Goal: Complete application form

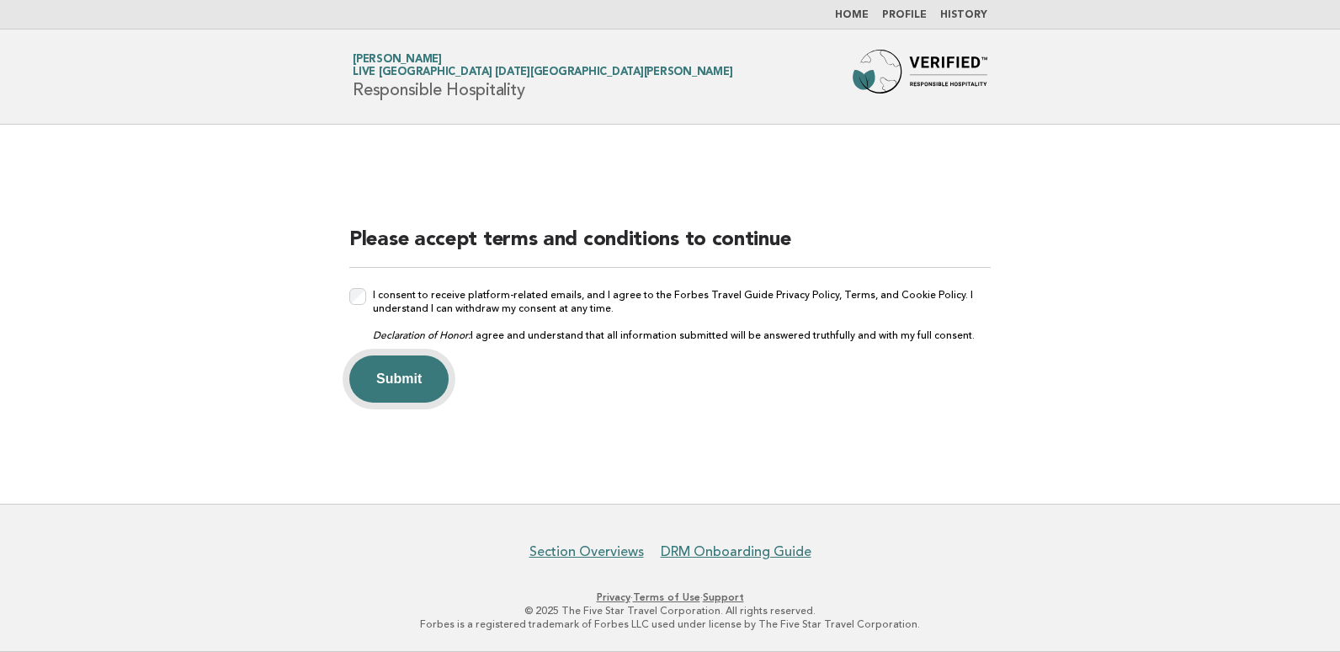
click at [408, 383] on button "Submit" at bounding box center [398, 378] width 99 height 47
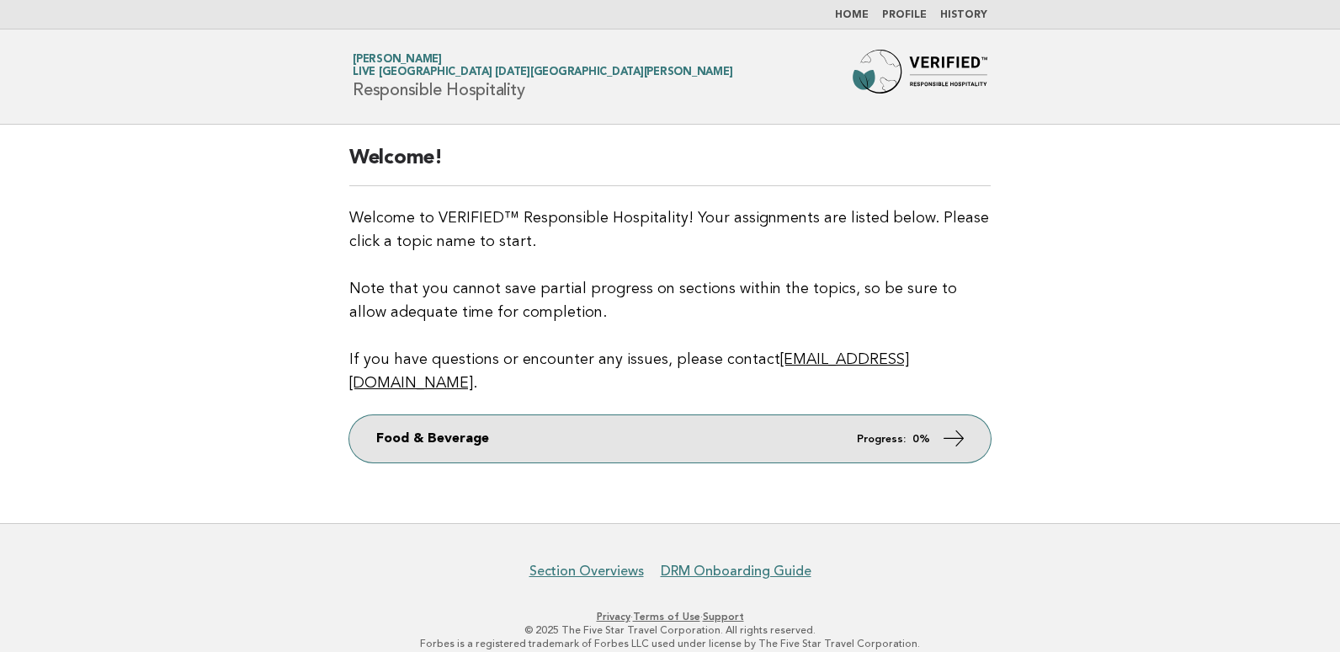
click at [959, 426] on icon at bounding box center [954, 438] width 24 height 24
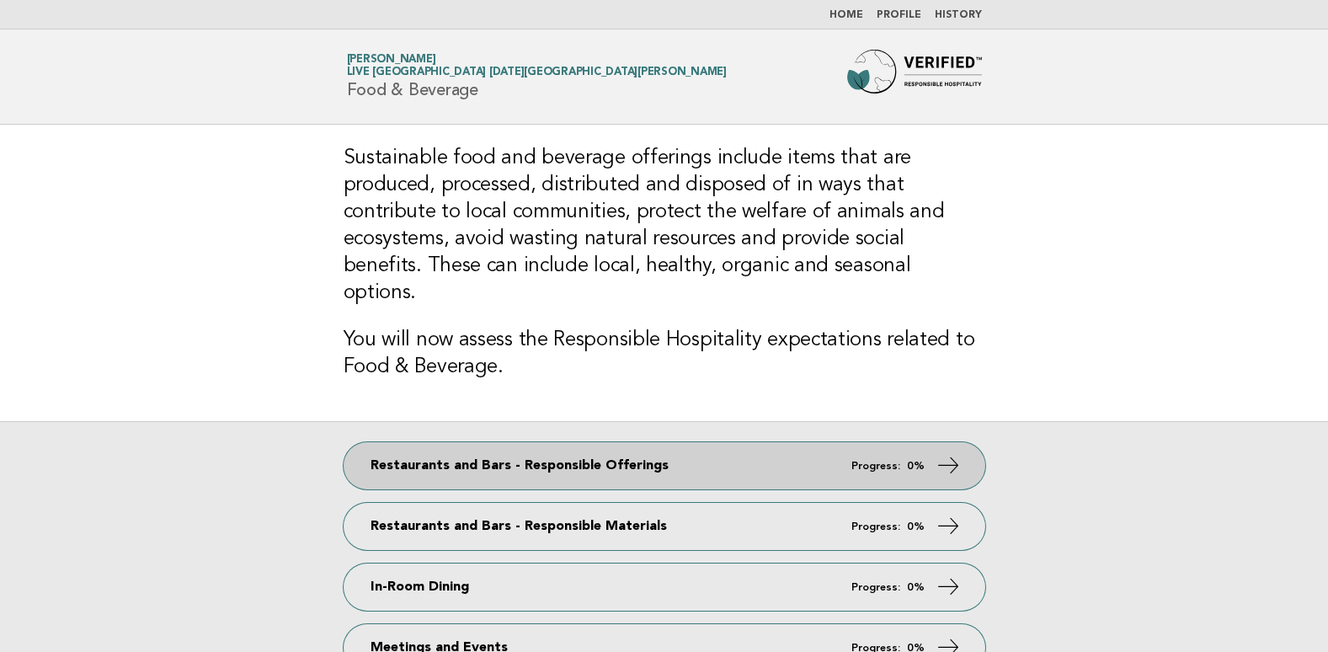
click at [935, 453] on icon at bounding box center [947, 465] width 24 height 24
click at [950, 453] on icon at bounding box center [947, 465] width 24 height 24
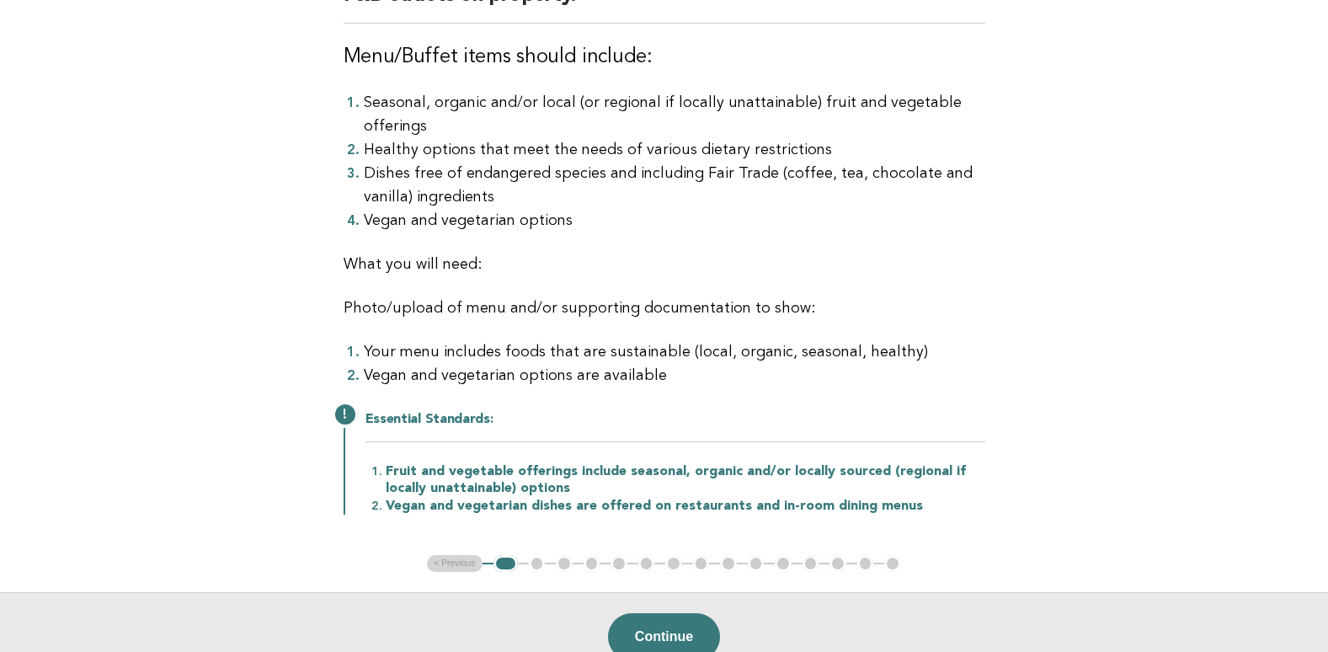
scroll to position [253, 0]
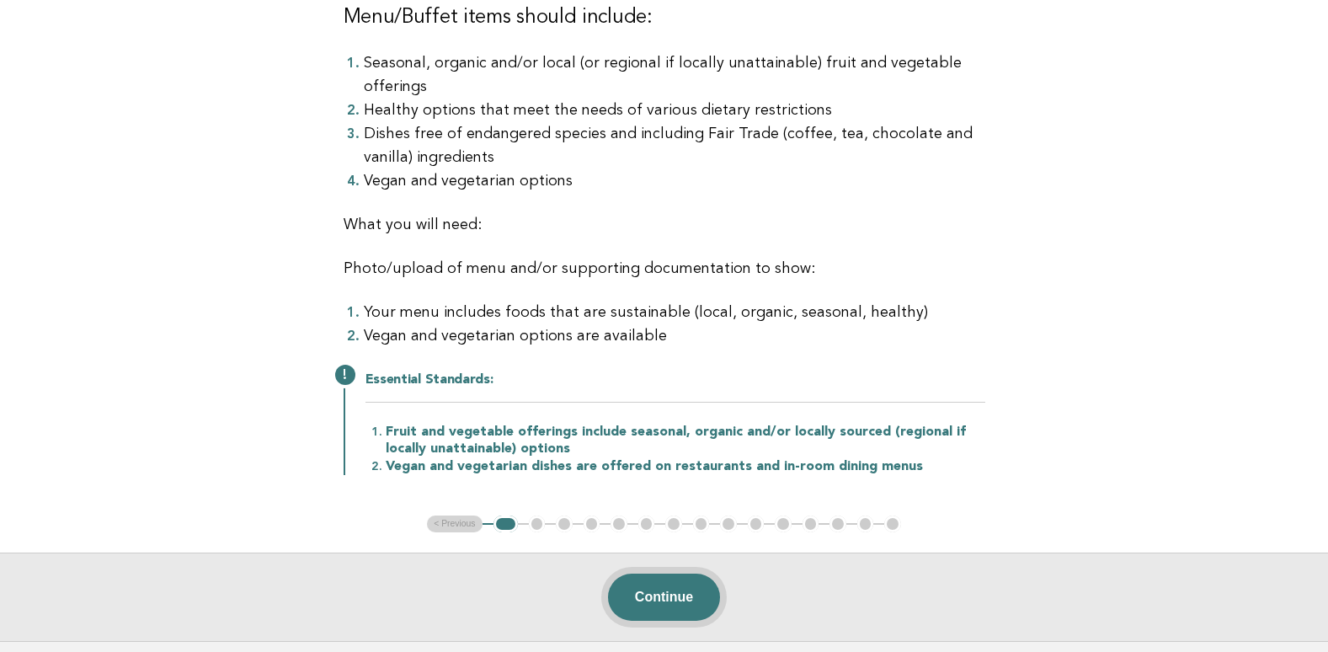
click at [692, 598] on button "Continue" at bounding box center [664, 596] width 112 height 47
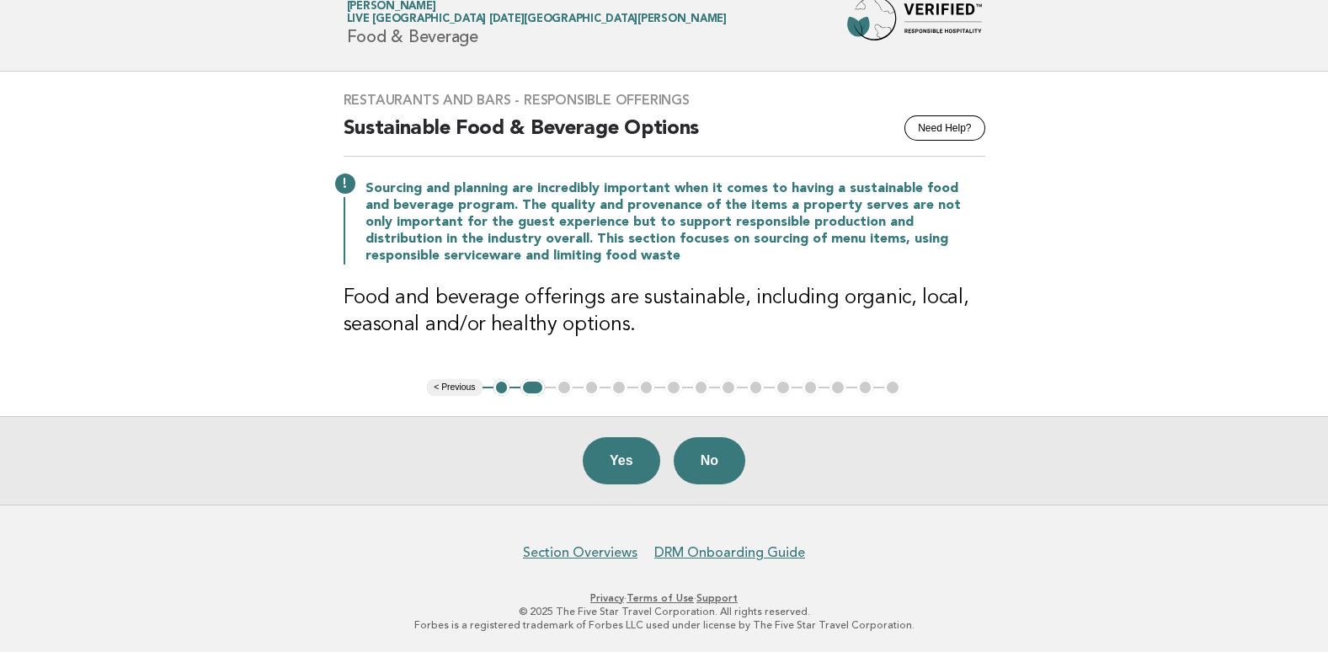
scroll to position [0, 0]
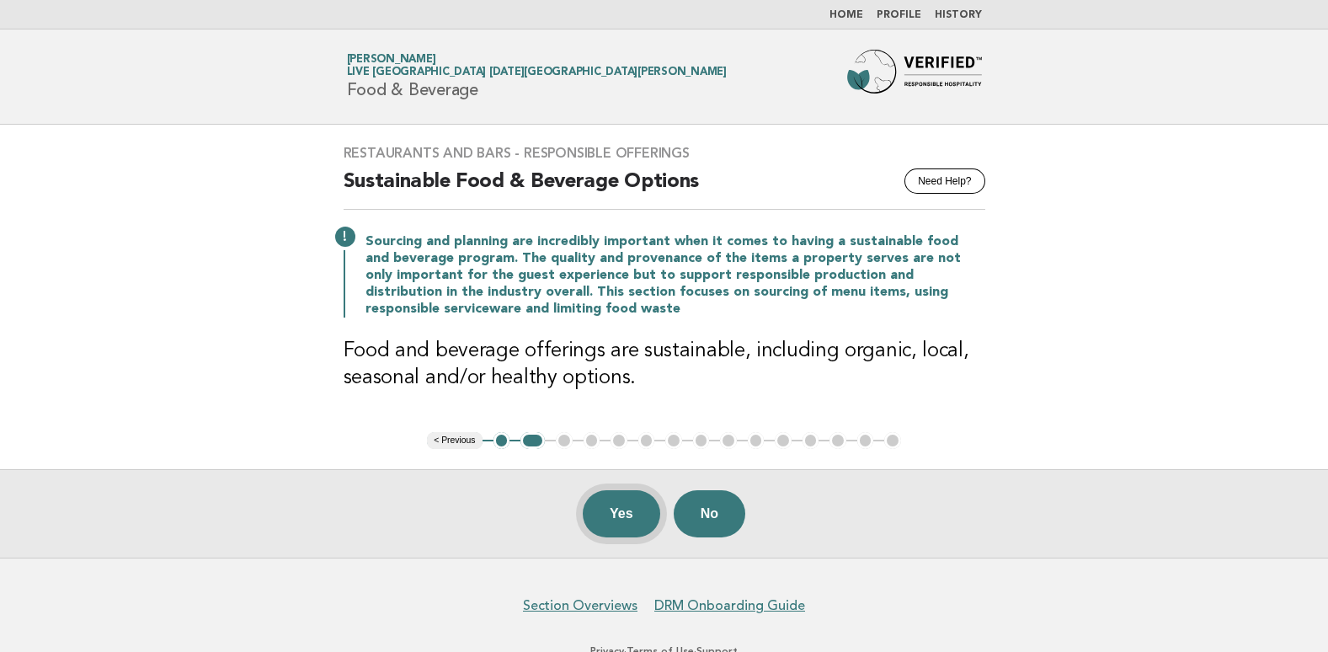
click at [605, 509] on button "Yes" at bounding box center [621, 513] width 77 height 47
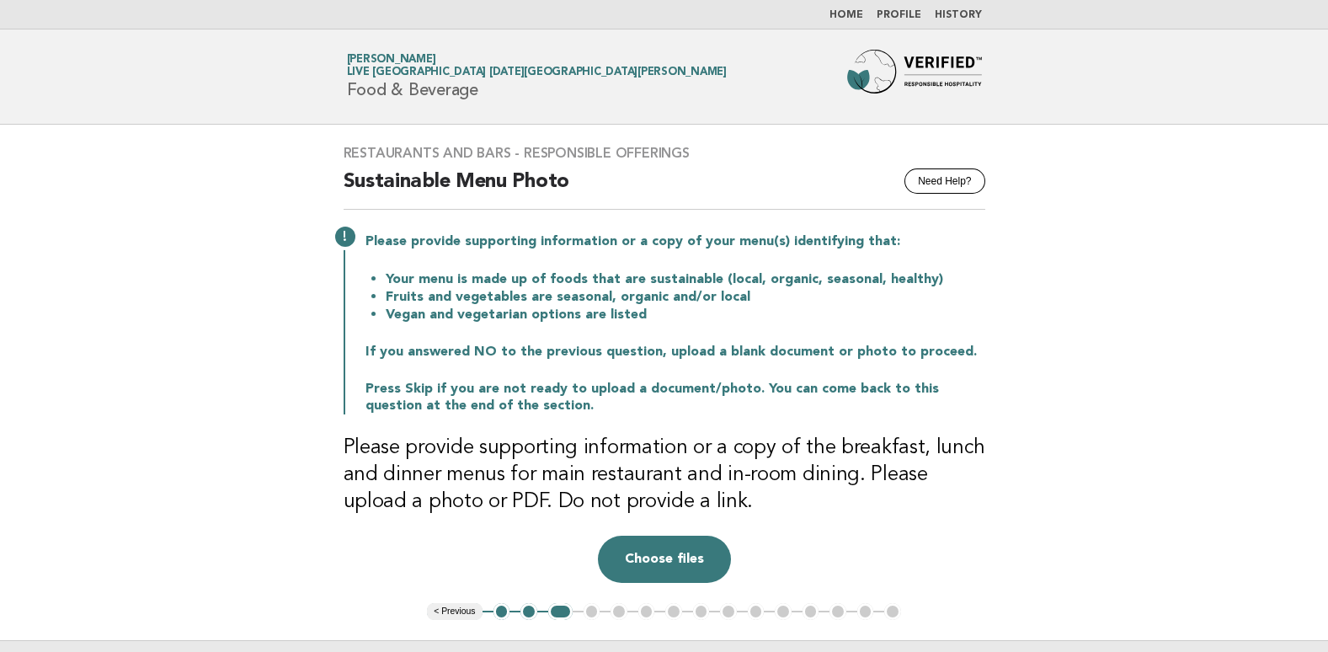
drag, startPoint x: 1276, startPoint y: 0, endPoint x: 853, endPoint y: 14, distance: 423.7
click at [853, 14] on link "Home" at bounding box center [846, 15] width 34 height 10
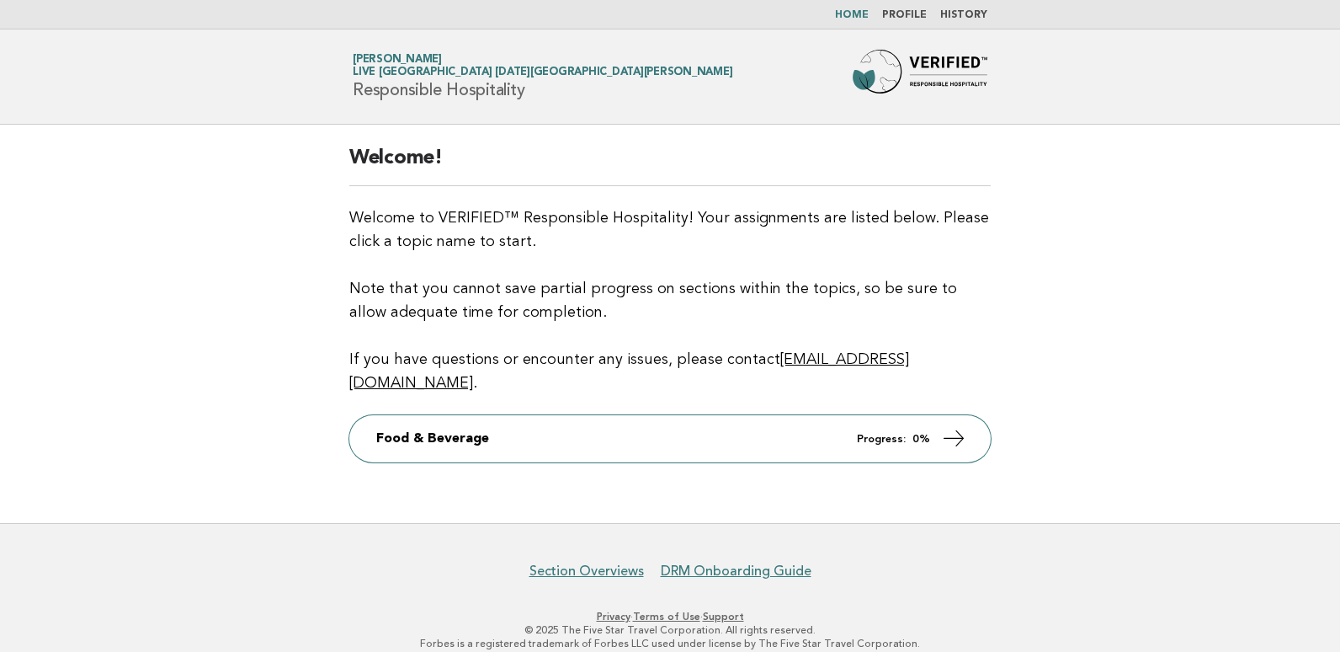
drag, startPoint x: 0, startPoint y: 0, endPoint x: 853, endPoint y: 14, distance: 853.0
drag, startPoint x: 853, startPoint y: 14, endPoint x: 839, endPoint y: 19, distance: 14.4
click at [839, 19] on ul "Home Profile History" at bounding box center [670, 14] width 682 height 13
click at [912, 75] on img at bounding box center [920, 77] width 135 height 54
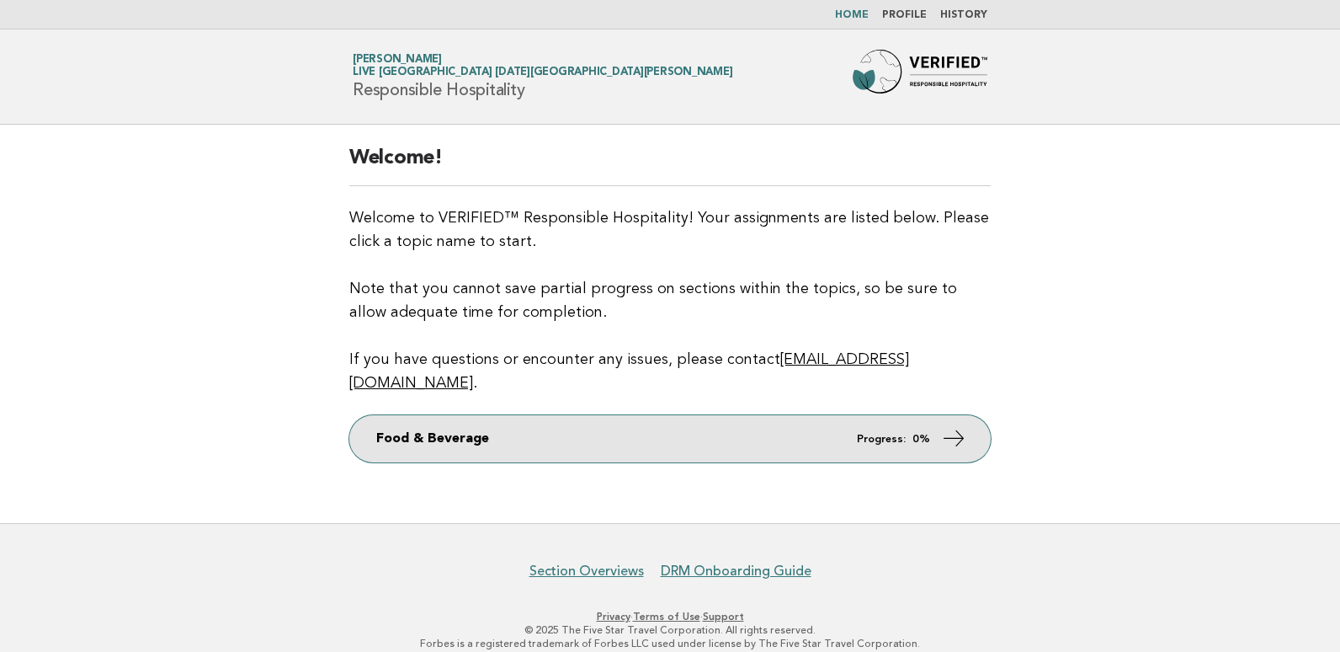
click at [958, 426] on icon at bounding box center [954, 438] width 24 height 24
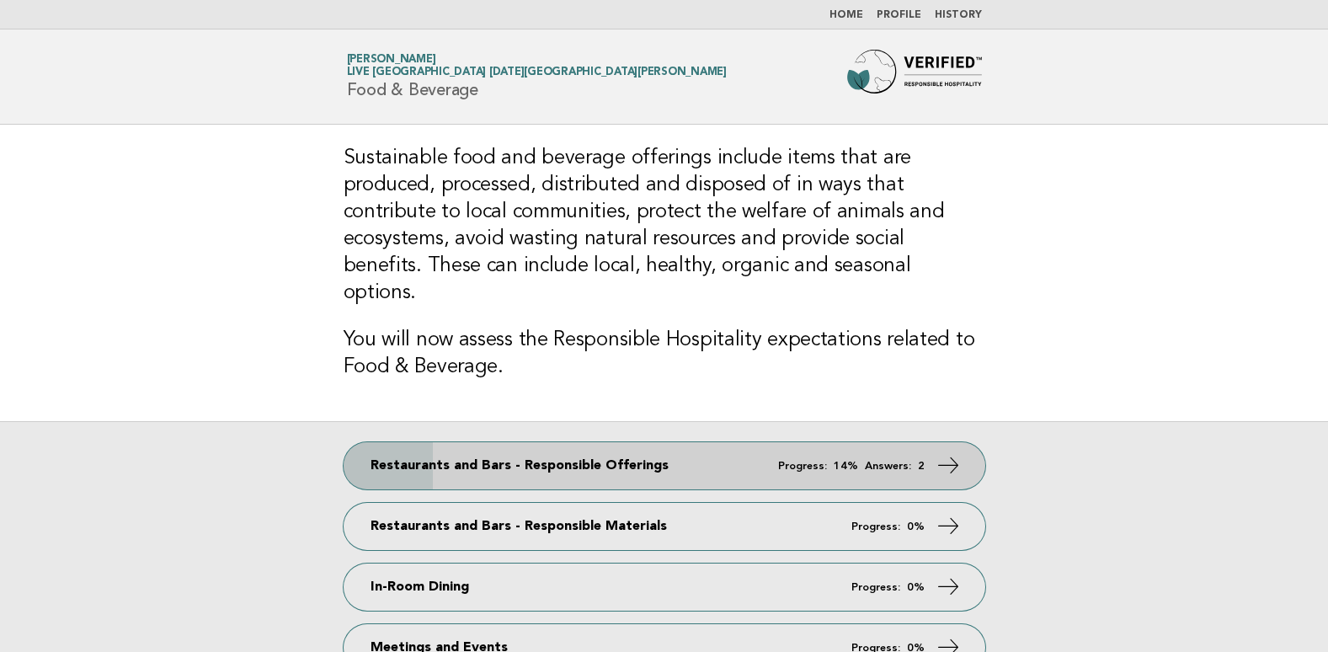
click at [954, 453] on icon at bounding box center [947, 465] width 24 height 24
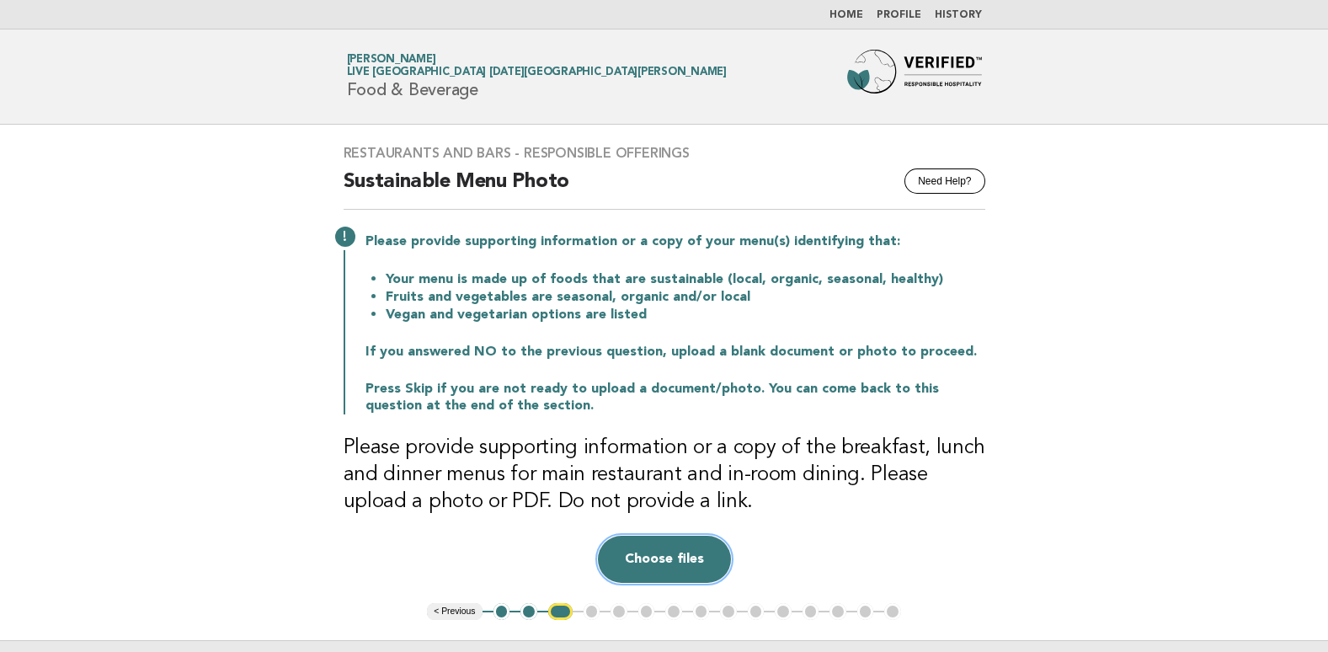
click at [676, 564] on button "Choose files" at bounding box center [664, 558] width 133 height 47
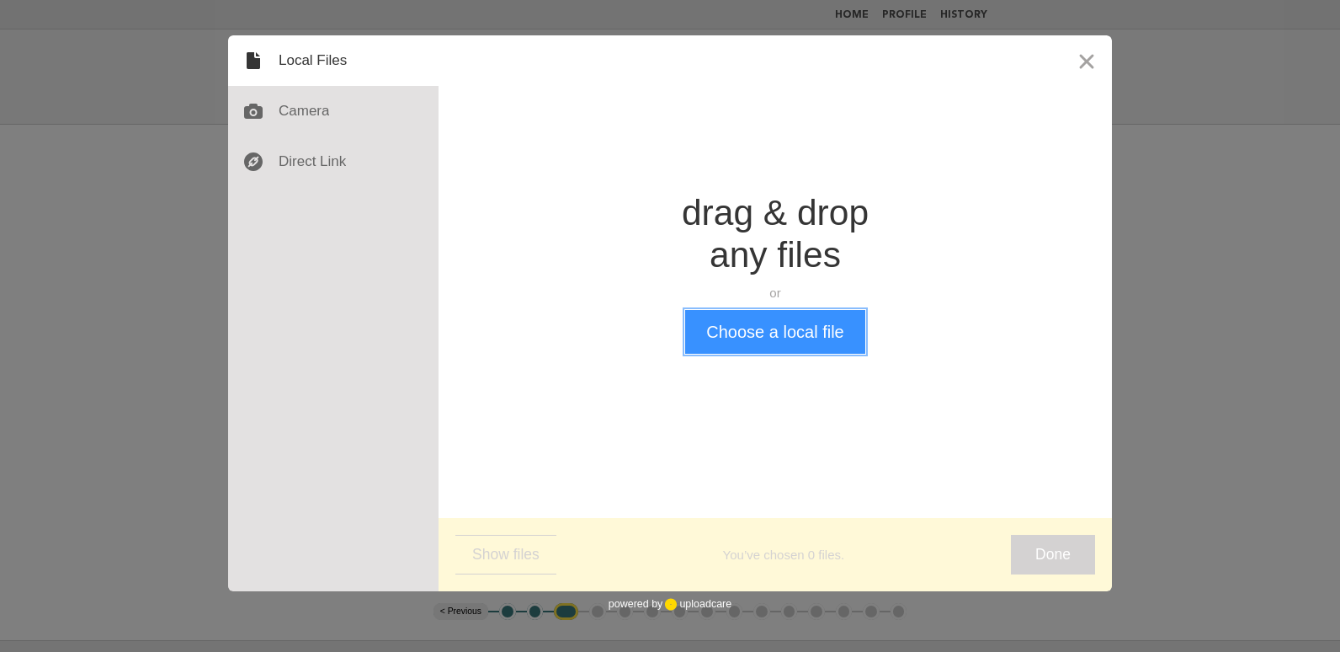
click at [749, 330] on button "Choose a local file" at bounding box center [774, 332] width 179 height 44
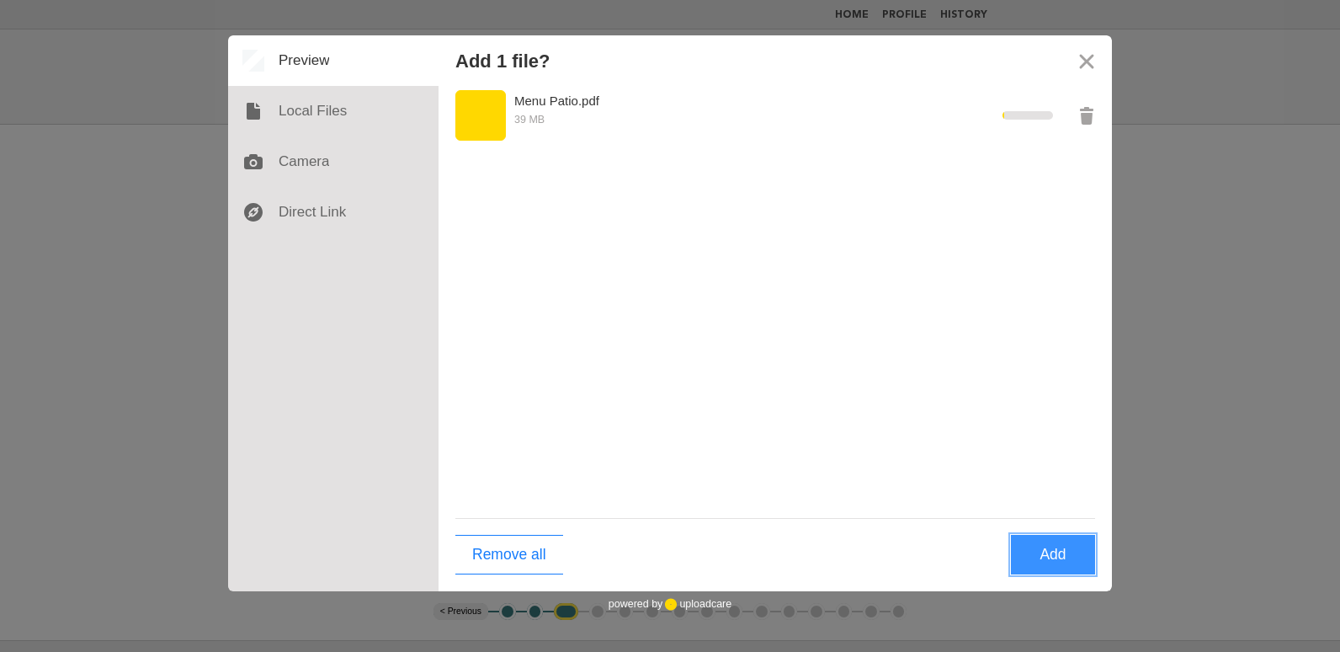
click at [1039, 558] on button "Add" at bounding box center [1053, 555] width 84 height 40
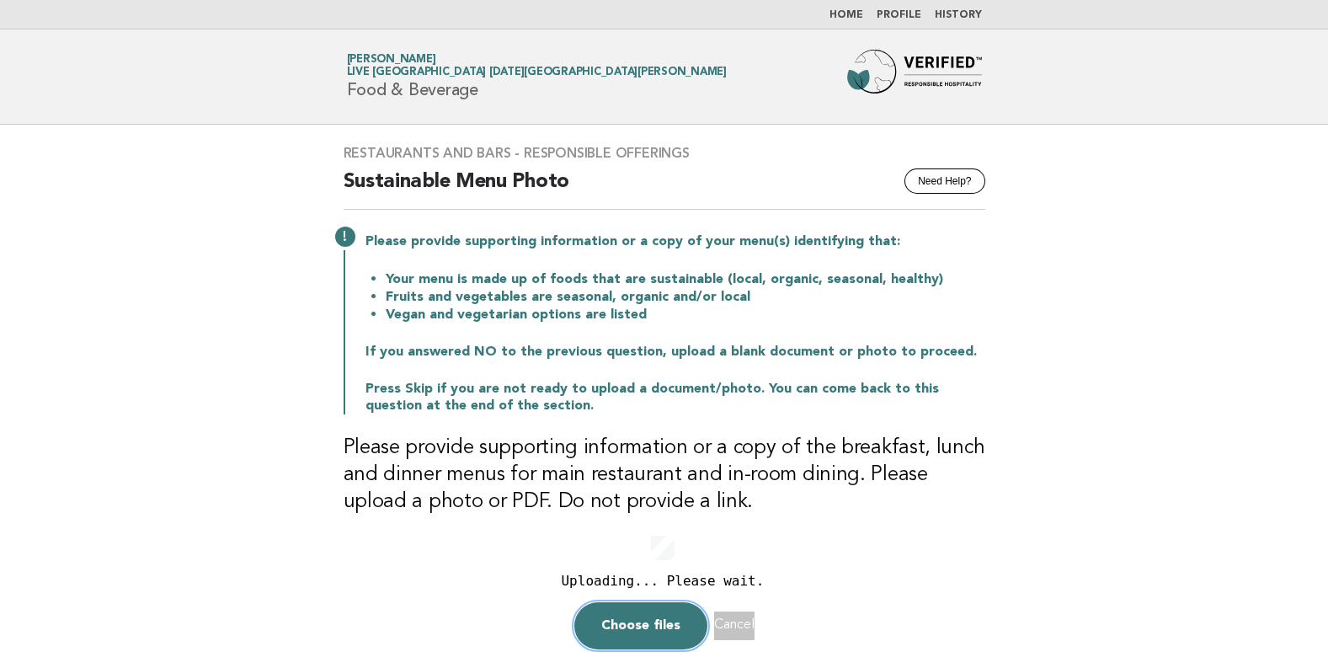
click at [638, 623] on button "Choose files" at bounding box center [640, 625] width 133 height 47
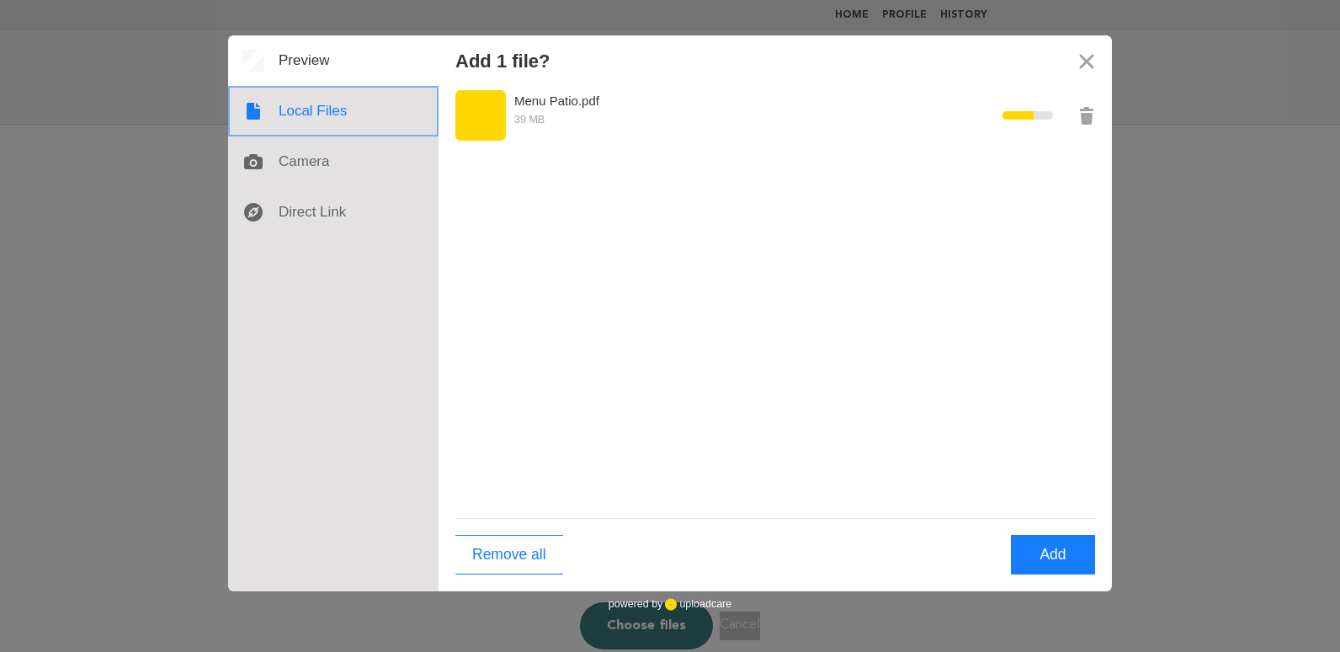
click at [313, 112] on div at bounding box center [333, 111] width 210 height 51
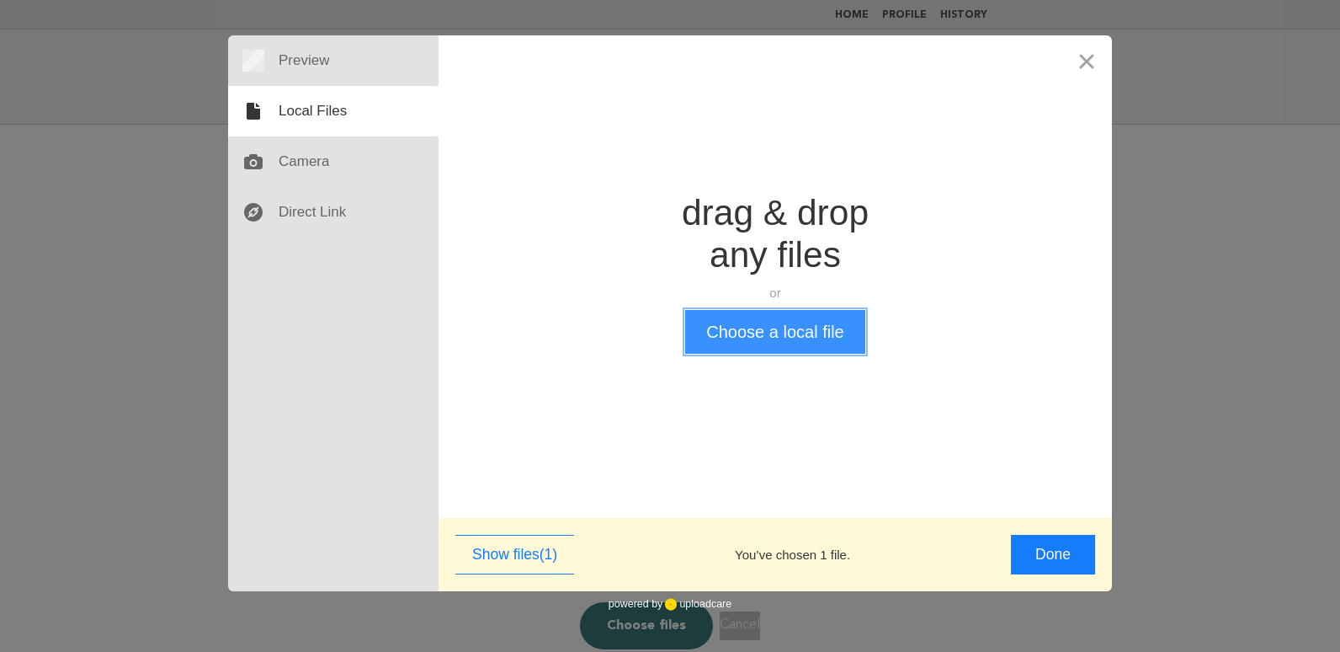
click at [784, 330] on button "Choose a local file" at bounding box center [774, 332] width 179 height 44
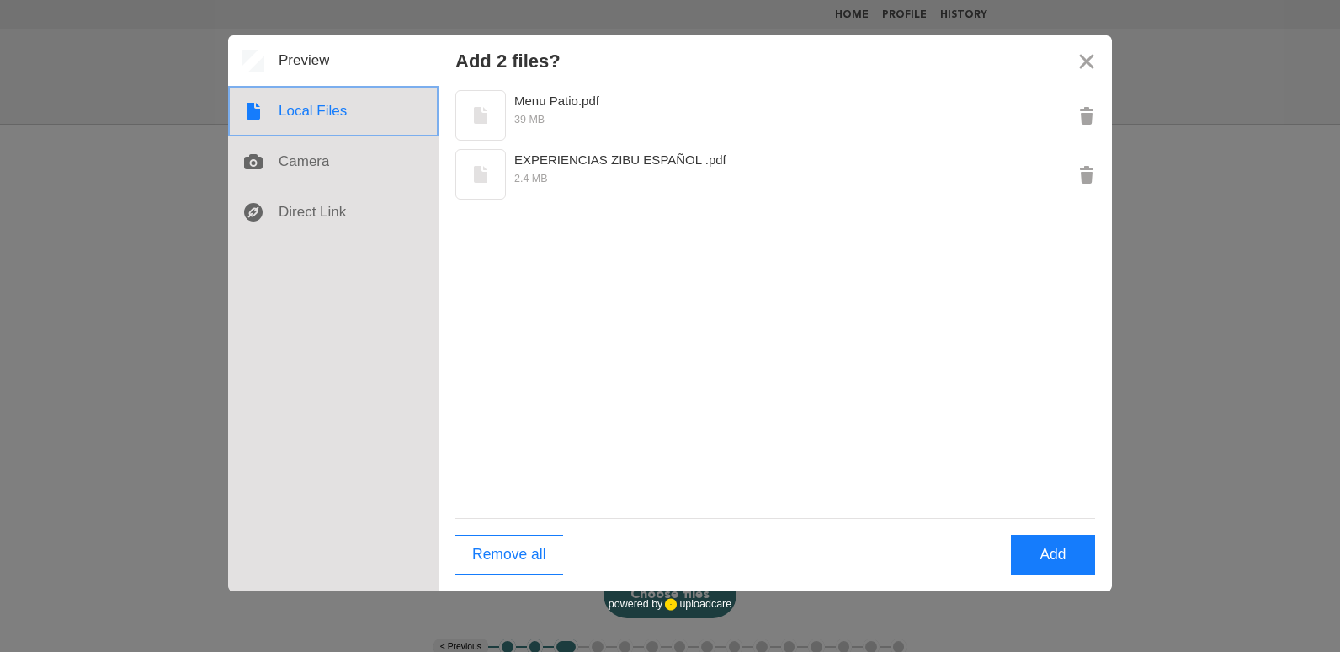
click at [305, 114] on div at bounding box center [333, 111] width 210 height 51
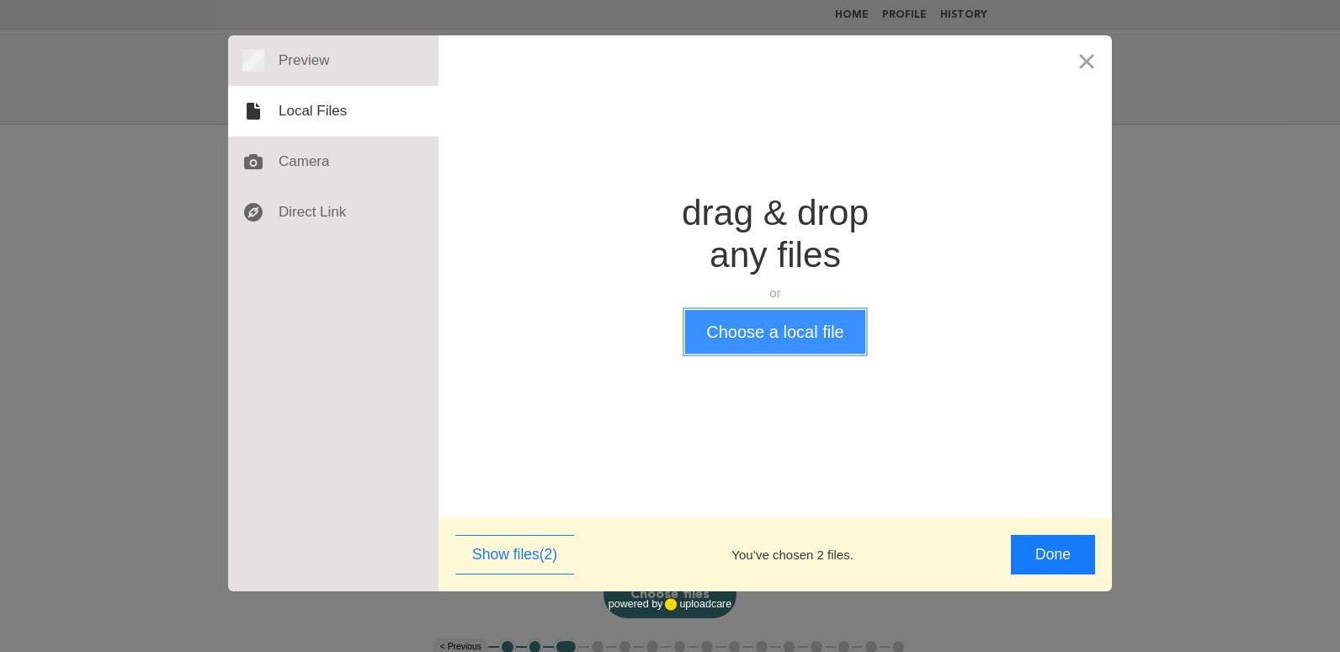
click at [747, 333] on button "Choose a local file" at bounding box center [774, 332] width 179 height 44
click at [1044, 553] on button "Done" at bounding box center [1053, 555] width 84 height 40
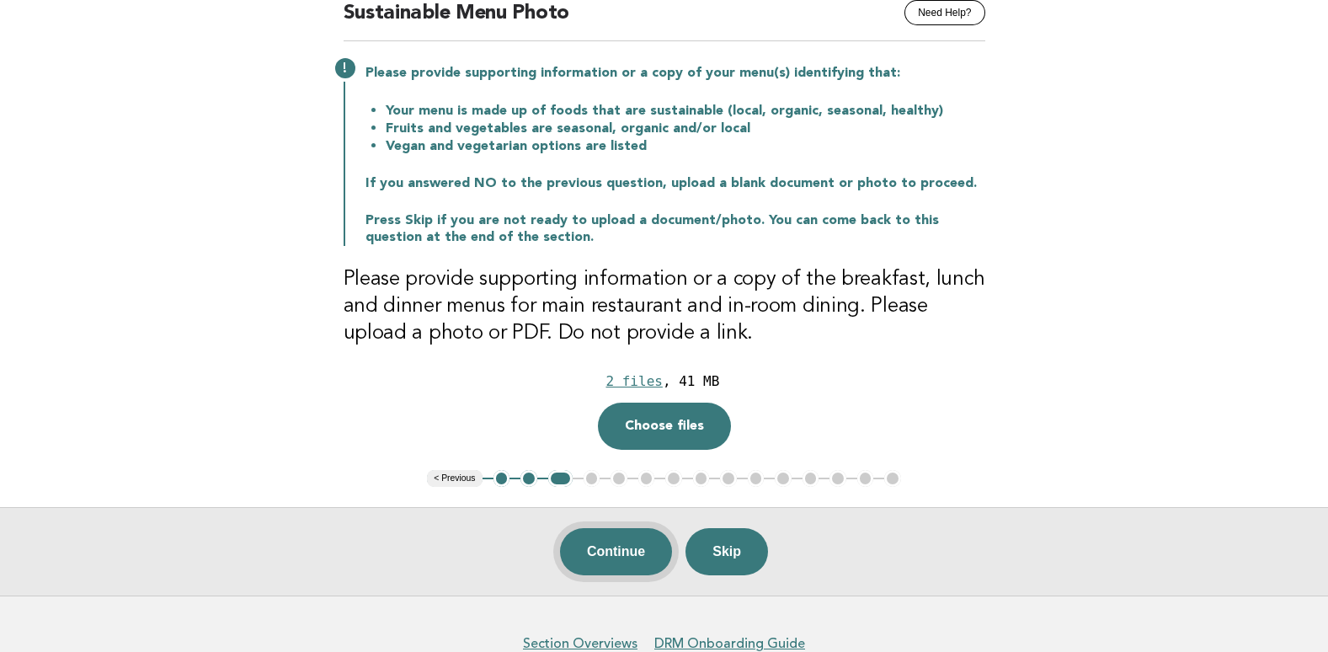
click at [637, 557] on button "Continue" at bounding box center [616, 551] width 112 height 47
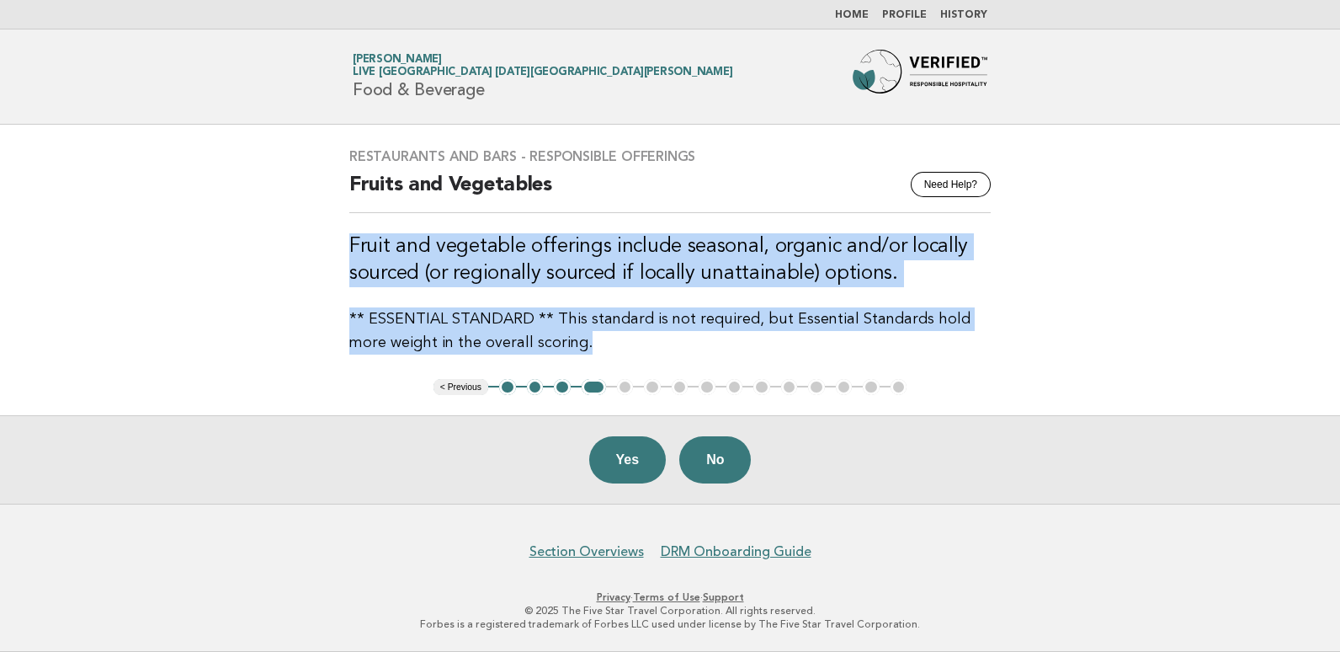
drag, startPoint x: 548, startPoint y: 344, endPoint x: 349, endPoint y: 246, distance: 222.2
click at [349, 246] on div "Restaurants and Bars - Responsible Offerings Need Help? Fruits and Vegetables F…" at bounding box center [670, 251] width 682 height 247
drag, startPoint x: 349, startPoint y: 246, endPoint x: 382, endPoint y: 245, distance: 33.7
copy div "Fruit and vegetable offerings include seasonal, organic and/or locally sourced …"
click at [642, 460] on button "Yes" at bounding box center [627, 459] width 77 height 47
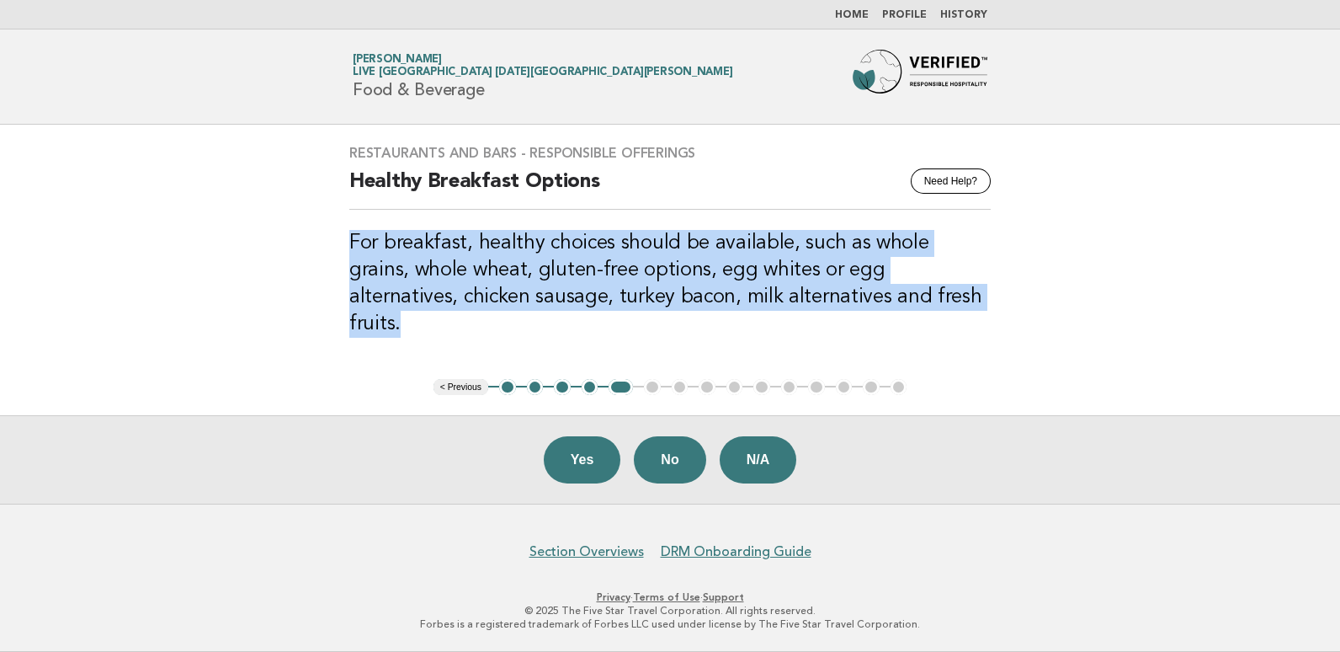
drag, startPoint x: 915, startPoint y: 320, endPoint x: 351, endPoint y: 260, distance: 567.3
click at [351, 260] on h3 "For breakfast, healthy choices should be available, such as whole grains, whole…" at bounding box center [670, 284] width 642 height 108
copy h3 "For breakfast, healthy choices should be available, such as whole grains, whole…"
click at [565, 459] on button "Yes" at bounding box center [582, 459] width 77 height 47
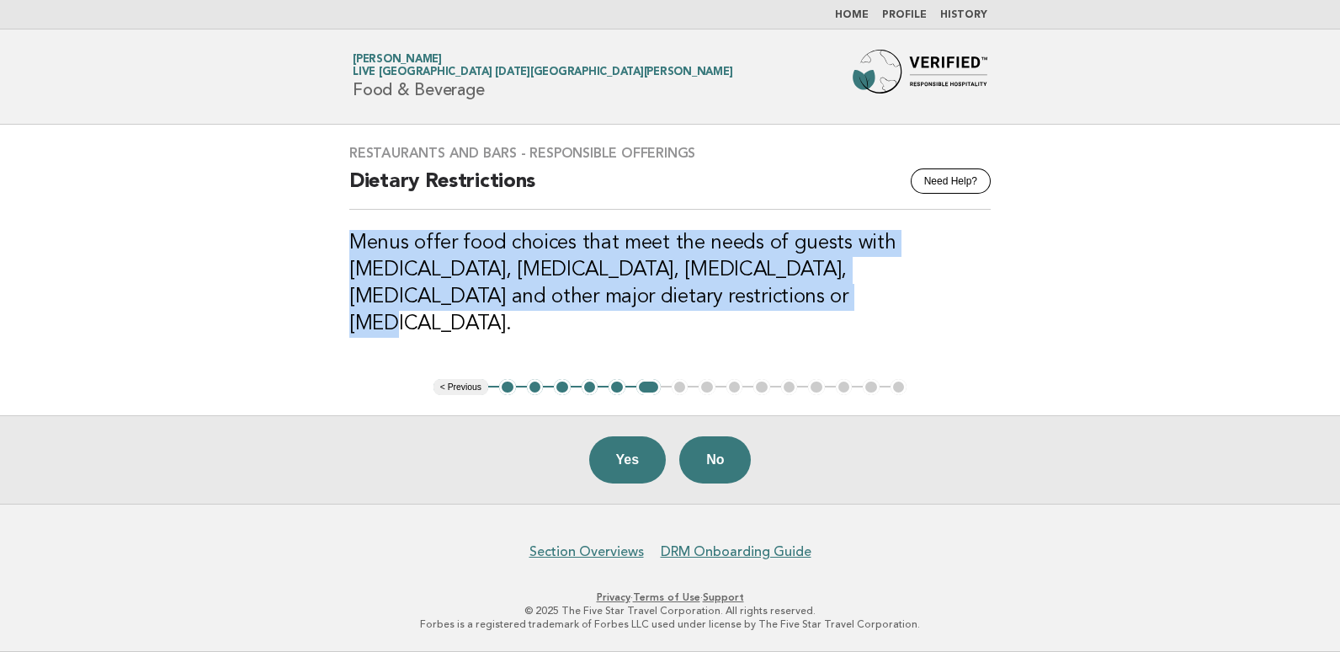
drag, startPoint x: 621, startPoint y: 317, endPoint x: 356, endPoint y: 259, distance: 270.7
click at [356, 259] on h3 "Menus offer food choices that meet the needs of guests with [MEDICAL_DATA], [ME…" at bounding box center [670, 284] width 642 height 108
copy h3 "Menus offer food choices that meet the needs of guests with [MEDICAL_DATA], [ME…"
click at [626, 477] on button "Yes" at bounding box center [627, 459] width 77 height 47
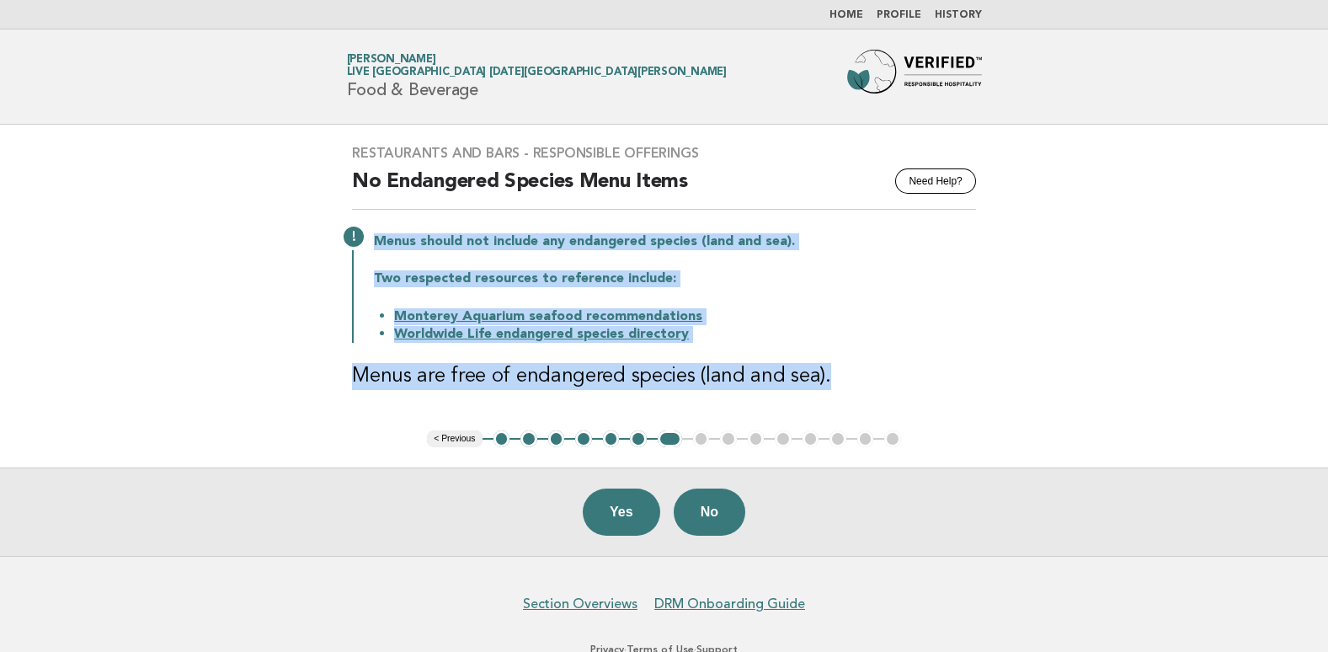
drag, startPoint x: 827, startPoint y: 381, endPoint x: 376, endPoint y: 228, distance: 475.5
click at [376, 228] on div "Restaurants and Bars - Responsible Offerings Need Help? No Endangered Species M…" at bounding box center [664, 278] width 664 height 306
drag, startPoint x: 376, startPoint y: 228, endPoint x: 386, endPoint y: 237, distance: 13.1
copy div "Menus should not include any endangered species (land and sea). Two respected r…"
click at [635, 517] on button "Yes" at bounding box center [621, 511] width 77 height 47
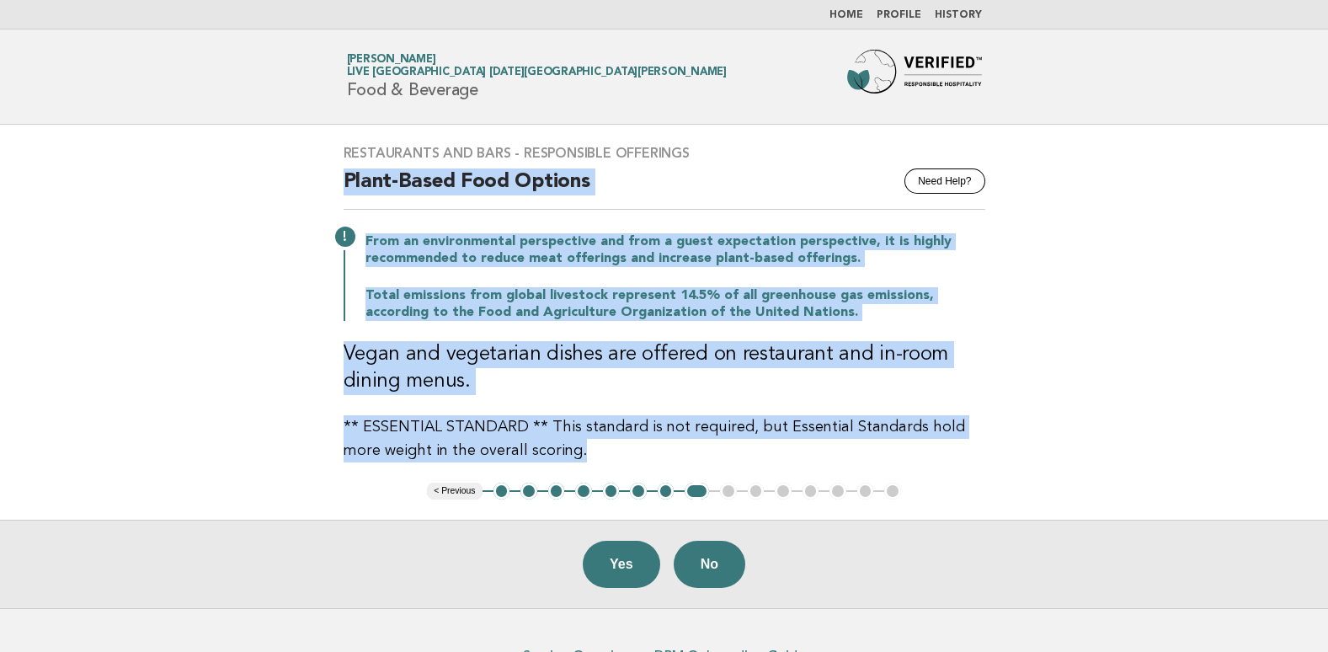
drag, startPoint x: 601, startPoint y: 459, endPoint x: 324, endPoint y: 182, distance: 391.7
click at [324, 182] on div "Restaurants and Bars - Responsible Offerings Need Help? Plant-Based Food Option…" at bounding box center [664, 304] width 682 height 358
drag, startPoint x: 324, startPoint y: 182, endPoint x: 355, endPoint y: 182, distance: 31.2
copy div "Plant-Based Food Options From an environmental perspective and from a guest exp…"
click at [620, 554] on button "Yes" at bounding box center [621, 564] width 77 height 47
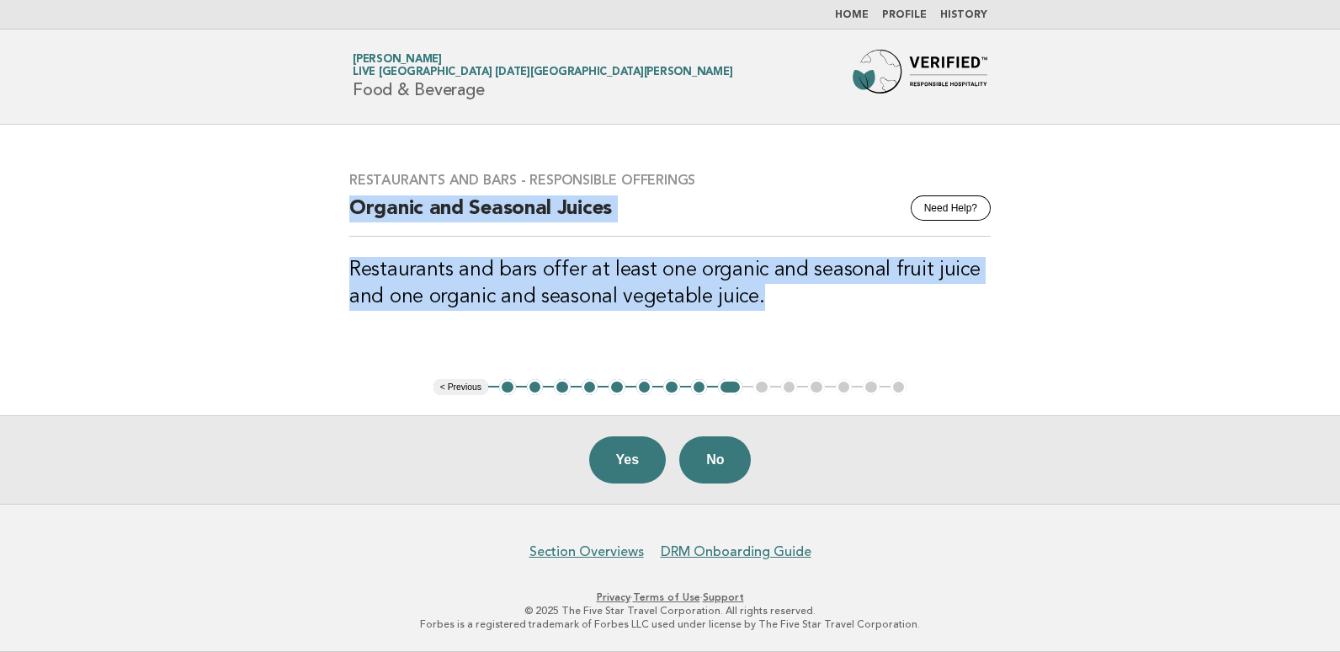
drag, startPoint x: 754, startPoint y: 302, endPoint x: 351, endPoint y: 208, distance: 414.2
click at [351, 208] on div "Restaurants and Bars - Responsible Offerings Need Help? Organic and Seasonal Ju…" at bounding box center [670, 252] width 682 height 200
copy div "Organic and Seasonal Juices Restaurants and bars offer at least one organic and…"
click at [631, 461] on button "Yes" at bounding box center [627, 459] width 77 height 47
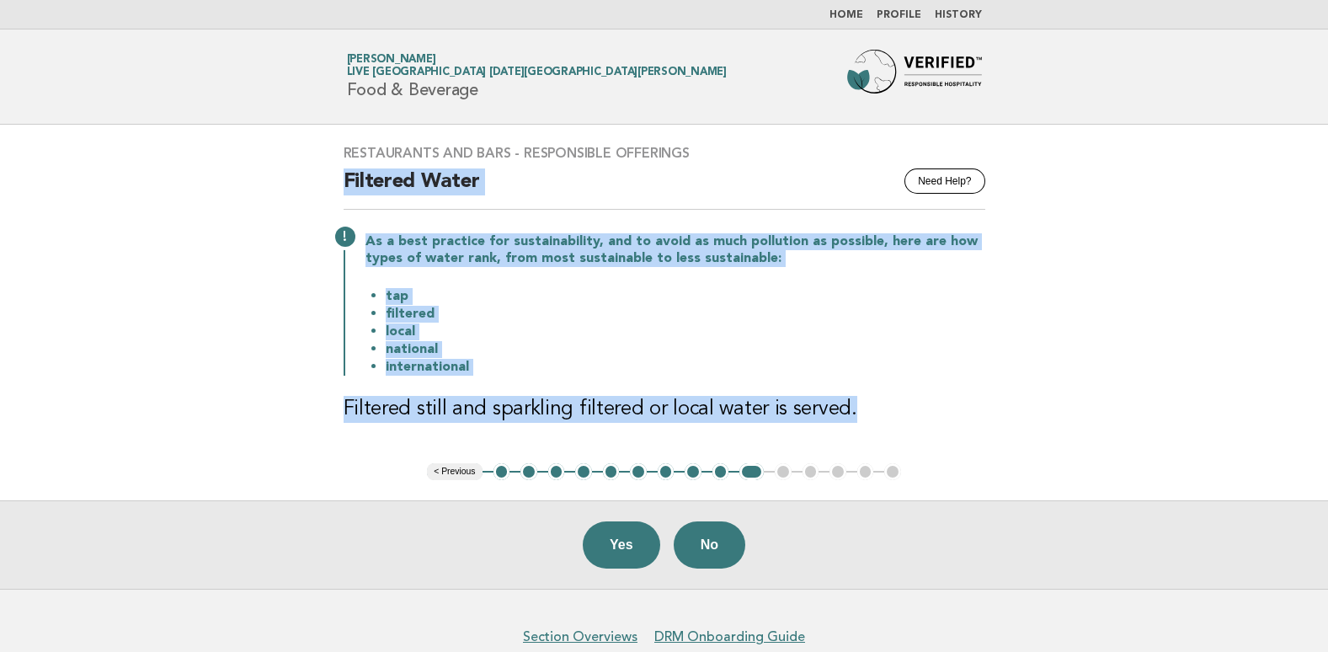
drag, startPoint x: 856, startPoint y: 420, endPoint x: 338, endPoint y: 171, distance: 574.7
click at [338, 171] on div "Restaurants and Bars - Responsible Offerings Need Help? Filtered Water As a bes…" at bounding box center [664, 294] width 682 height 338
copy div "Filtered Water As a best practice for sustainability, and to avoid as much poll…"
click at [621, 551] on button "Yes" at bounding box center [621, 544] width 77 height 47
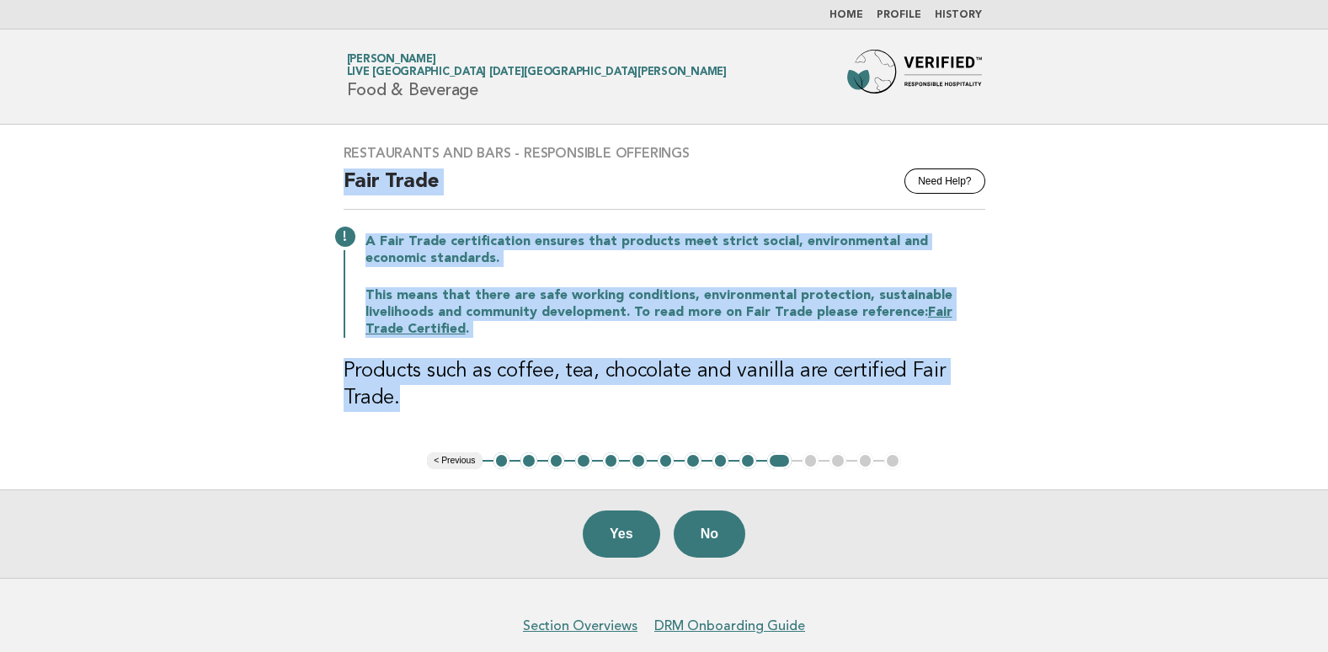
drag, startPoint x: 424, startPoint y: 402, endPoint x: 334, endPoint y: 182, distance: 237.2
click at [334, 182] on div "Restaurants and Bars - Responsible Offerings Need Help? Fair Trade A Fair Trade…" at bounding box center [664, 289] width 682 height 328
drag, startPoint x: 334, startPoint y: 182, endPoint x: 370, endPoint y: 183, distance: 36.2
copy div "Fair Trade A Fair Trade certification ensures that products meet strict social,…"
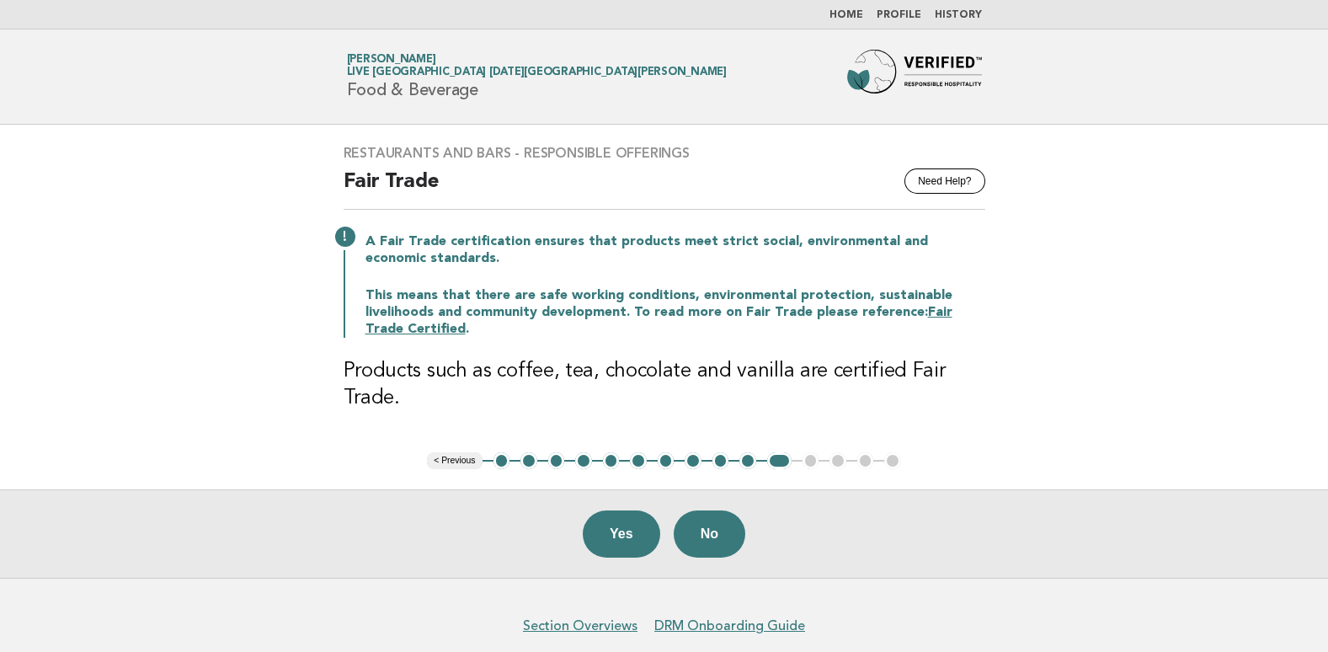
click at [807, 460] on ul "< Previous 1 2 3 4 5 6 7 8 9 10 11 12 13 14 15" at bounding box center [664, 460] width 474 height 17
click at [812, 460] on ul "< Previous 1 2 3 4 5 6 7 8 9 10 11 12 13 14 15" at bounding box center [664, 460] width 474 height 17
click at [812, 459] on ul "< Previous 1 2 3 4 5 6 7 8 9 10 11 12 13 14 15" at bounding box center [664, 460] width 474 height 17
click at [613, 537] on button "Yes" at bounding box center [621, 533] width 77 height 47
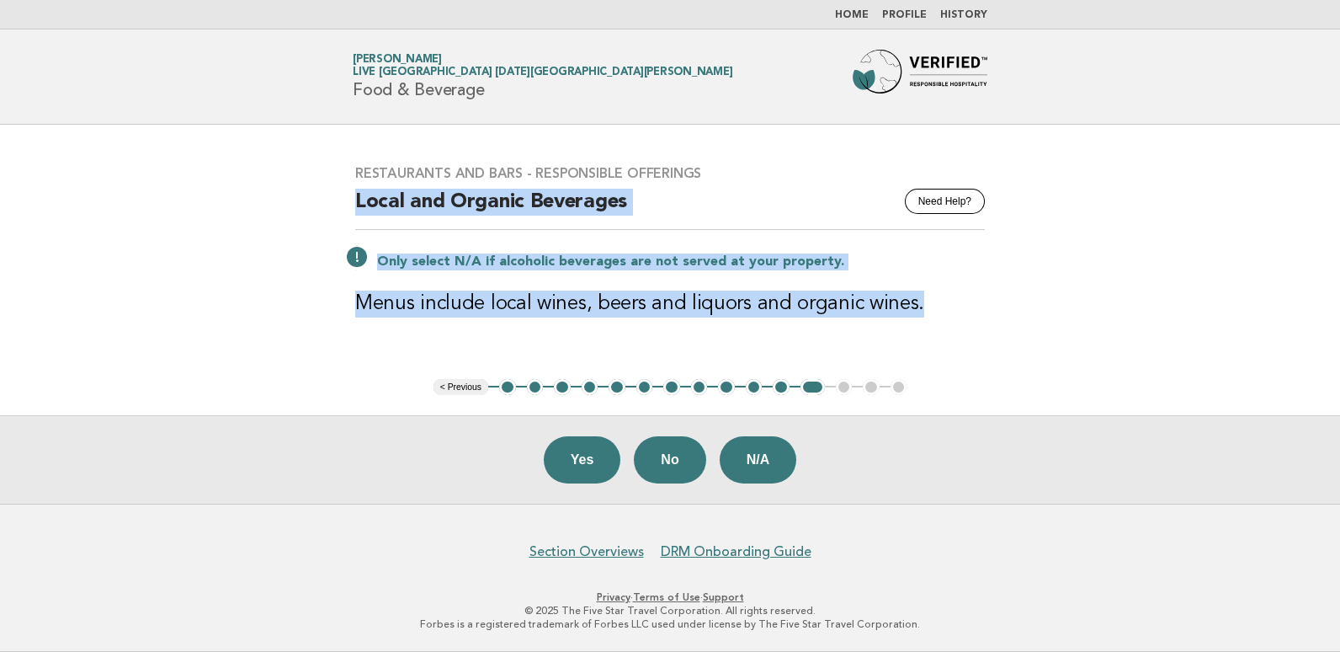
drag, startPoint x: 944, startPoint y: 314, endPoint x: 355, endPoint y: 200, distance: 599.4
click at [355, 200] on div "Restaurants and Bars - Responsible Offerings Need Help? Local and Organic Bever…" at bounding box center [670, 251] width 670 height 213
drag, startPoint x: 355, startPoint y: 200, endPoint x: 369, endPoint y: 205, distance: 14.1
copy div "Local and Organic Beverages Only select N/A if alcoholic beverages are not serv…"
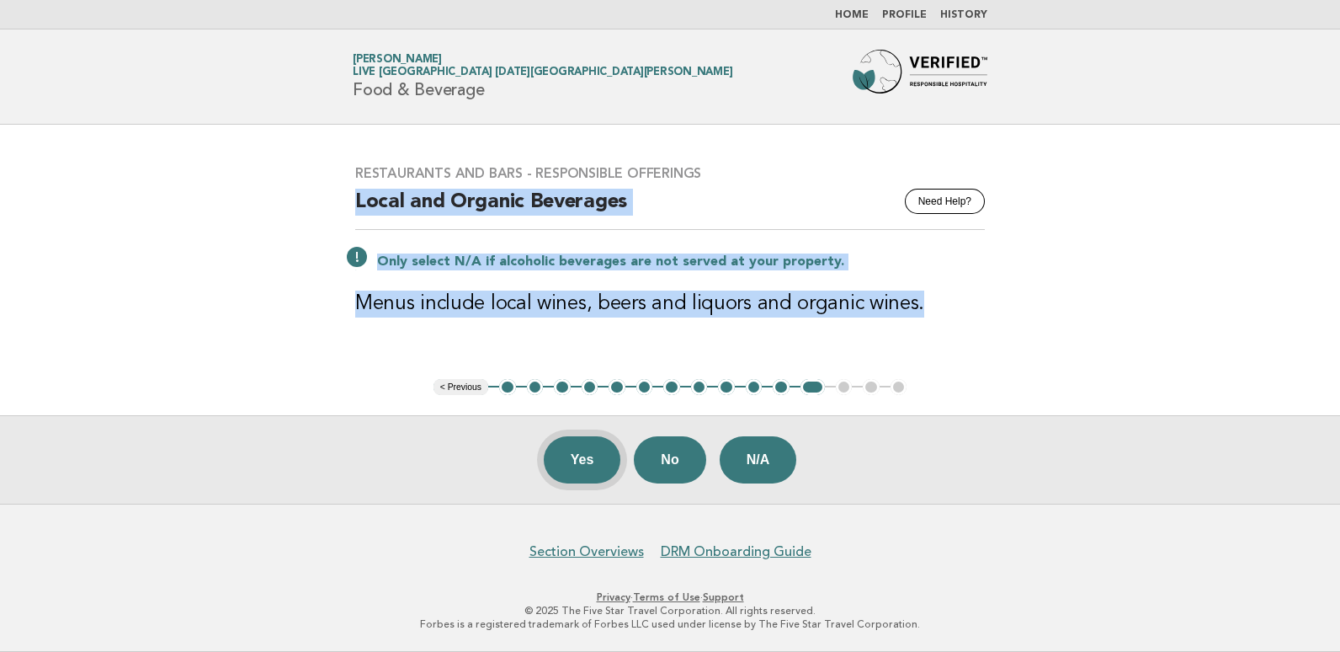
click at [599, 464] on button "Yes" at bounding box center [582, 459] width 77 height 47
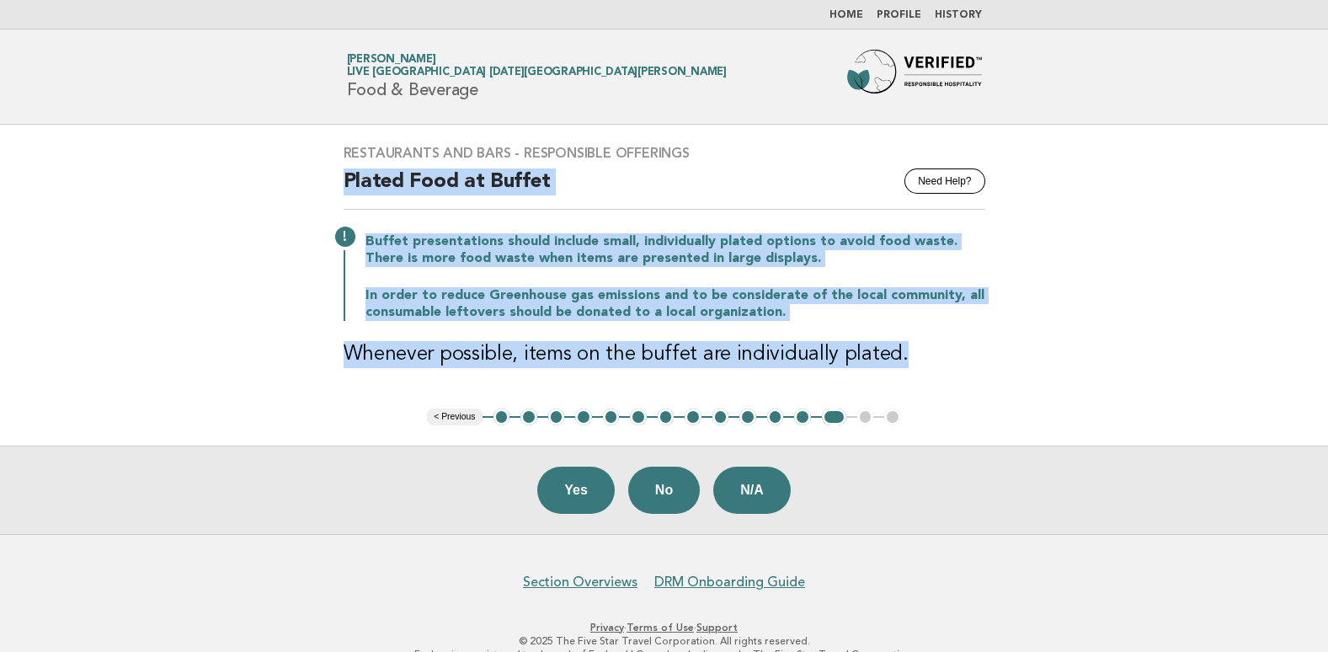
drag, startPoint x: 919, startPoint y: 363, endPoint x: 342, endPoint y: 177, distance: 606.0
click at [342, 177] on div "Restaurants and Bars - Responsible Offerings Need Help? Plated Food at Buffet B…" at bounding box center [664, 267] width 682 height 284
click at [590, 492] on button "Yes" at bounding box center [575, 489] width 77 height 47
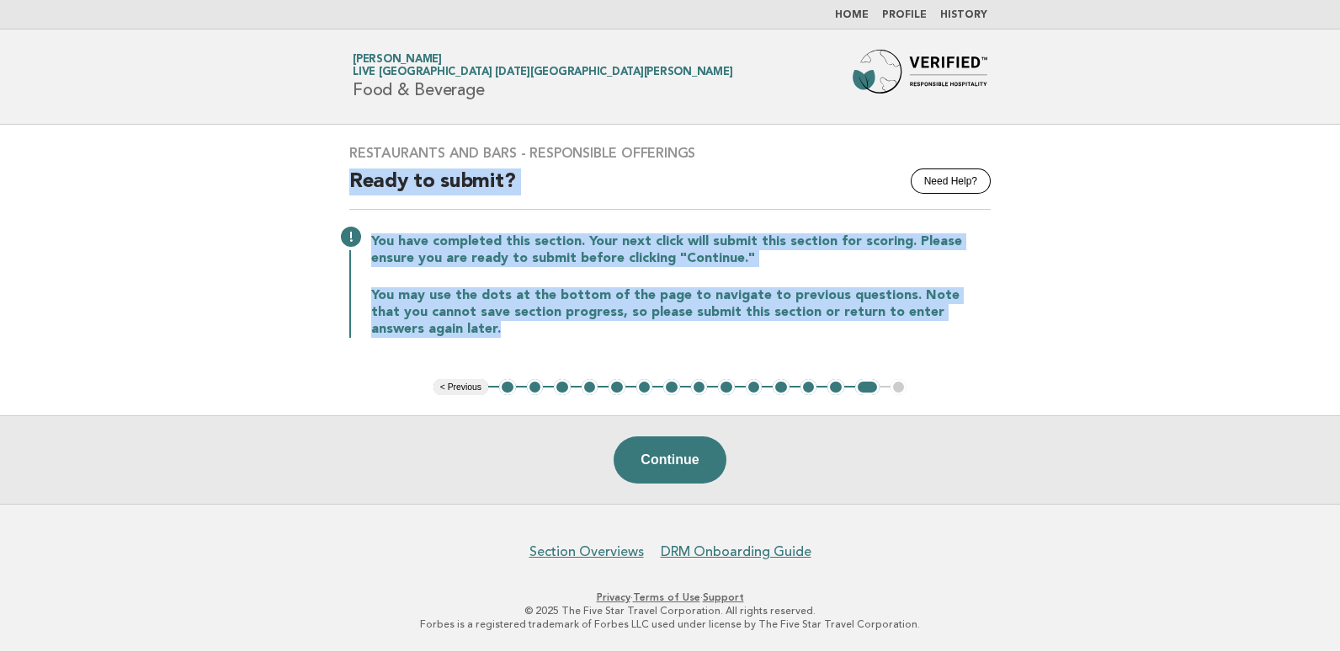
drag, startPoint x: 1017, startPoint y: 325, endPoint x: 344, endPoint y: 179, distance: 688.3
click at [344, 179] on main "Restaurants and Bars - Responsible Offerings Need Help? Ready to submit? You ha…" at bounding box center [670, 314] width 1340 height 379
drag, startPoint x: 344, startPoint y: 179, endPoint x: 361, endPoint y: 179, distance: 16.8
